Goal: Task Accomplishment & Management: Manage account settings

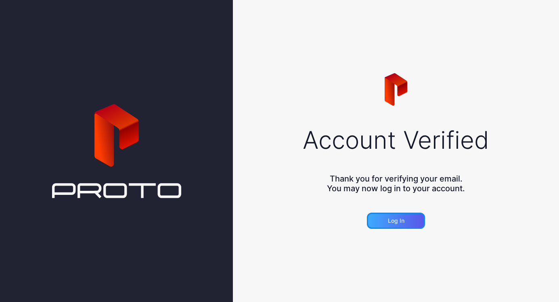
click at [405, 222] on div "Log in" at bounding box center [396, 220] width 58 height 16
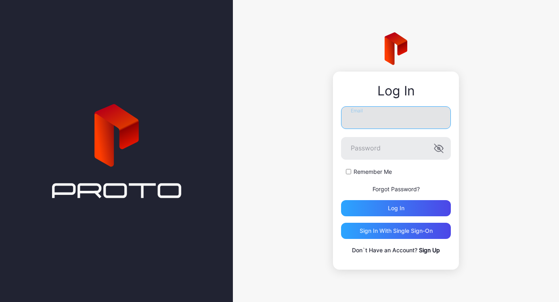
click at [406, 123] on input "Email" at bounding box center [396, 117] width 110 height 23
type input "**********"
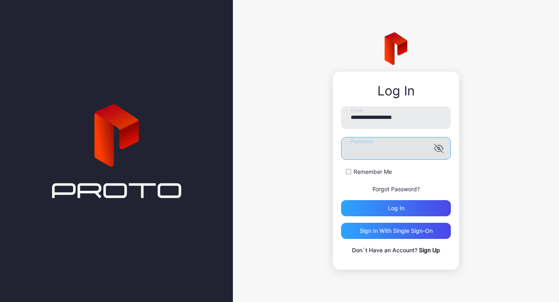
click at [439, 152] on label "Password" at bounding box center [396, 148] width 110 height 23
click at [439, 152] on icon "button" at bounding box center [439, 148] width 10 height 10
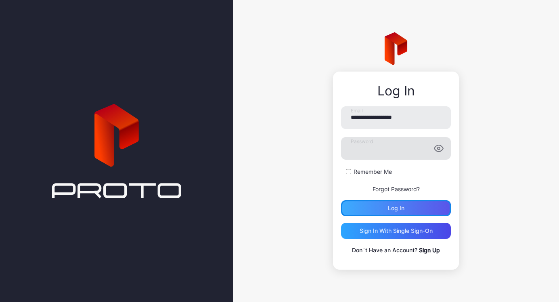
click at [419, 204] on div "Log in" at bounding box center [396, 208] width 110 height 16
